Goal: Entertainment & Leisure: Consume media (video, audio)

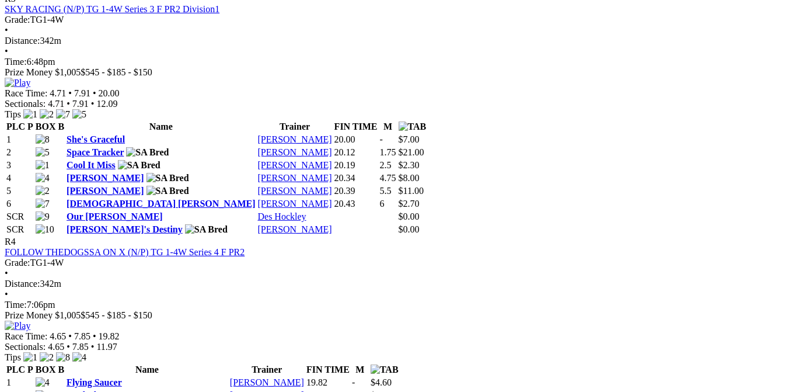
scroll to position [1234, 0]
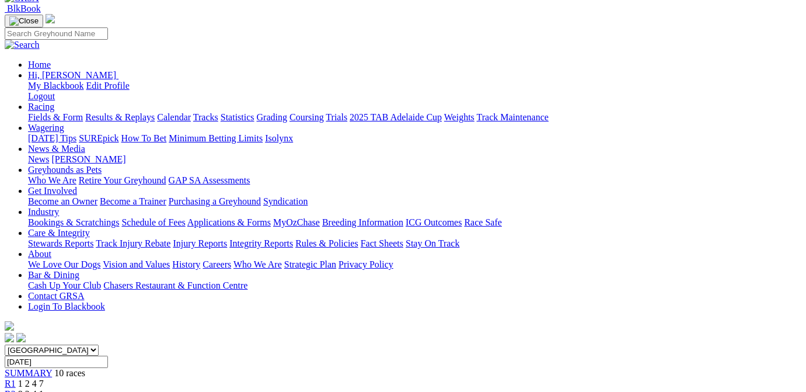
scroll to position [30, 0]
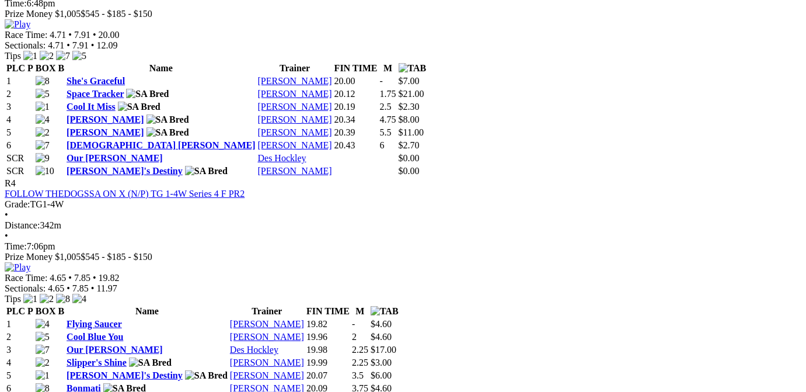
scroll to position [1234, 0]
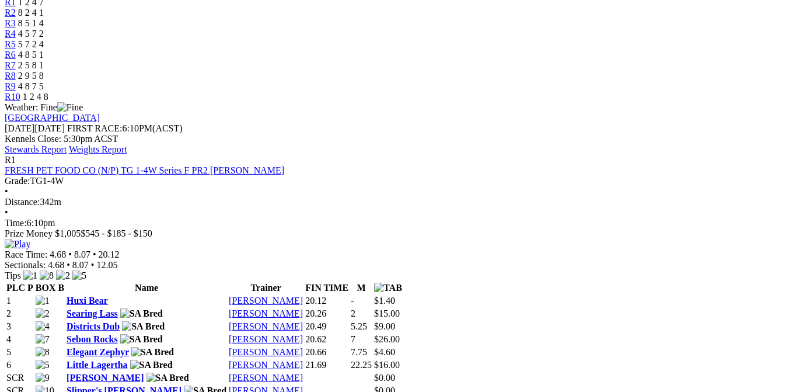
scroll to position [0, 0]
